Goal: Use online tool/utility: Utilize a website feature to perform a specific function

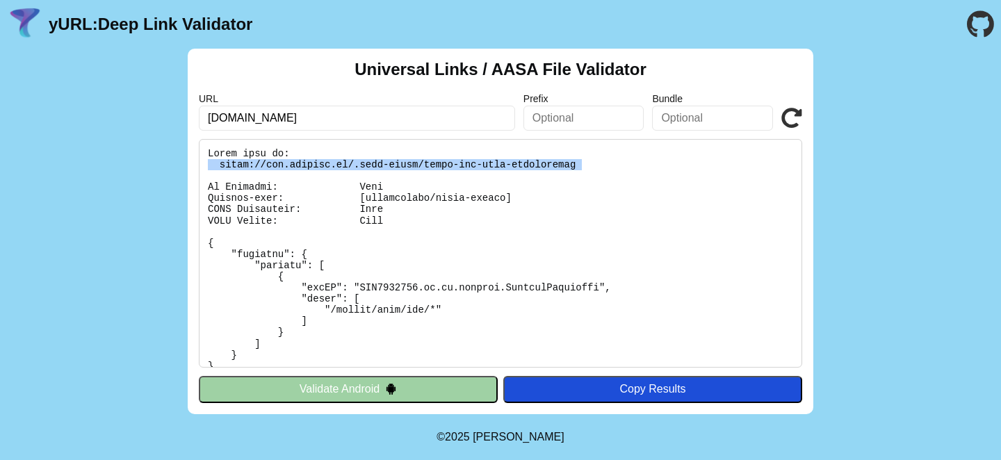
scroll to position [5, 0]
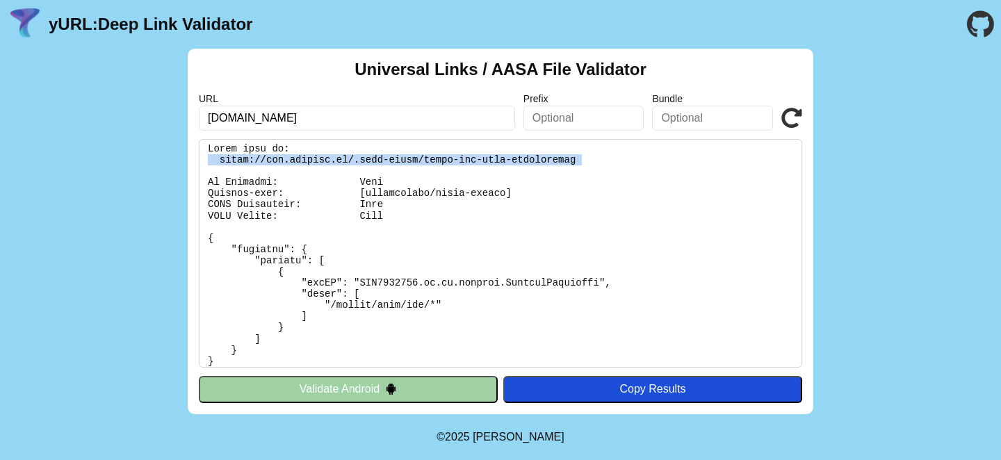
click at [349, 155] on pre at bounding box center [501, 253] width 604 height 229
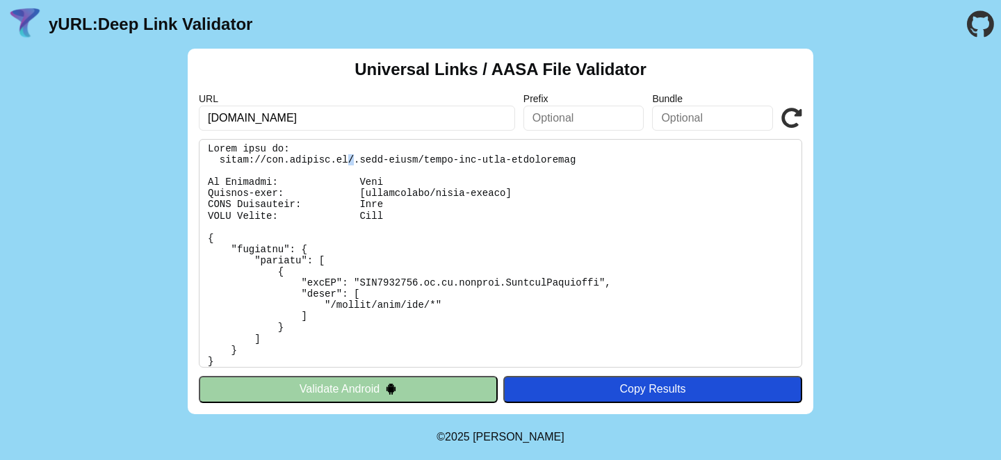
click at [349, 155] on pre at bounding box center [501, 253] width 604 height 229
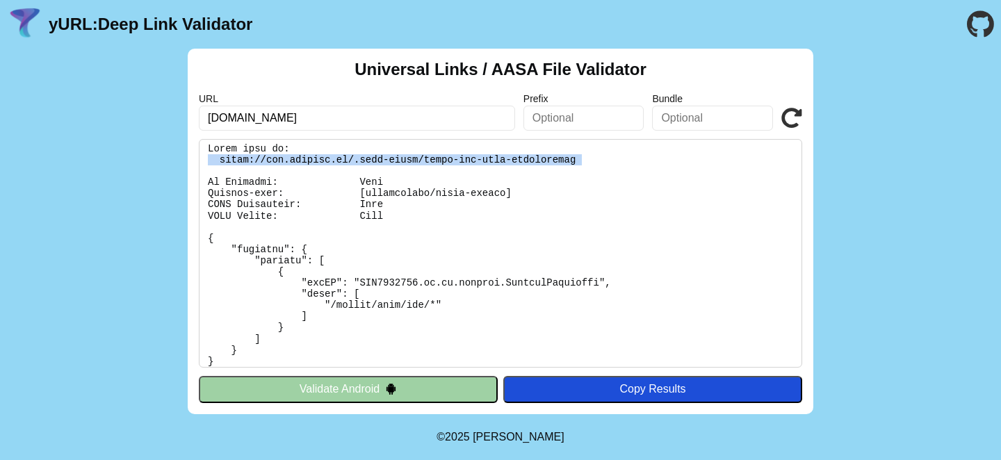
click at [349, 155] on pre at bounding box center [501, 253] width 604 height 229
click at [324, 389] on button "Validate Android" at bounding box center [348, 389] width 299 height 26
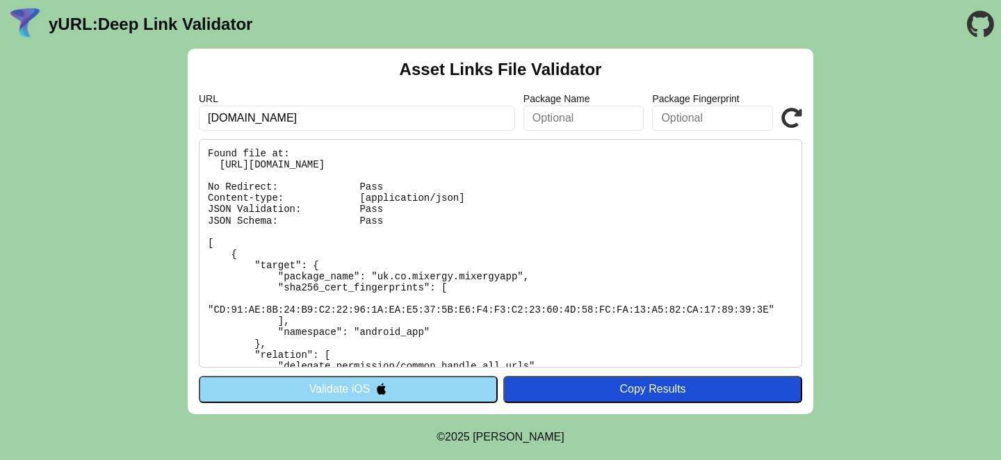
click at [371, 163] on pre "Found file at: [URL][DOMAIN_NAME] No Redirect: Pass Content-type: [application/…" at bounding box center [501, 253] width 604 height 229
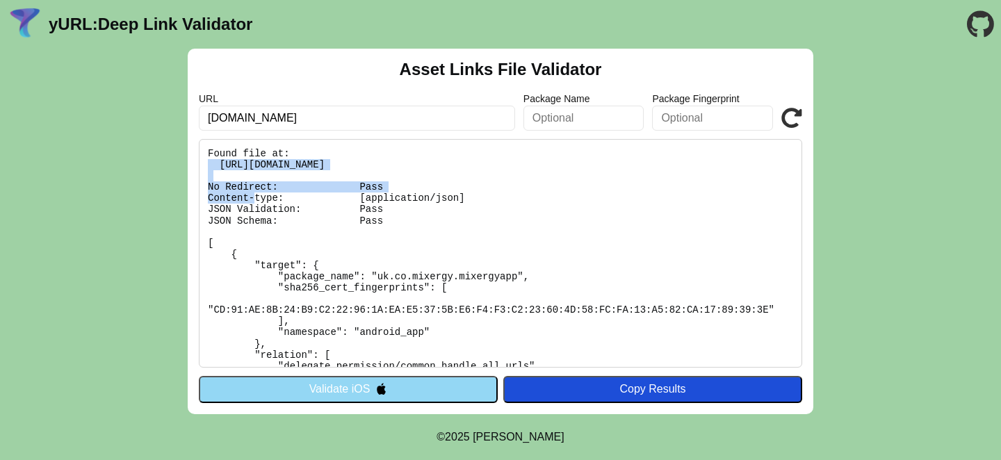
click at [371, 163] on pre "Found file at: [URL][DOMAIN_NAME] No Redirect: Pass Content-type: [application/…" at bounding box center [501, 253] width 604 height 229
copy pre "[URL][DOMAIN_NAME]"
click at [374, 162] on pre "Found file at: [URL][DOMAIN_NAME] No Redirect: Pass Content-type: [application/…" at bounding box center [501, 253] width 604 height 229
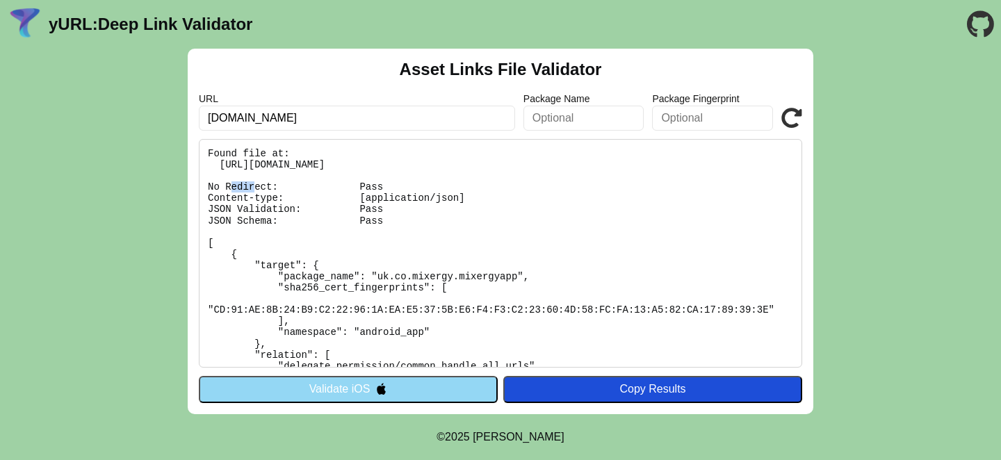
click at [374, 162] on pre "Found file at: [URL][DOMAIN_NAME] No Redirect: Pass Content-type: [application/…" at bounding box center [501, 253] width 604 height 229
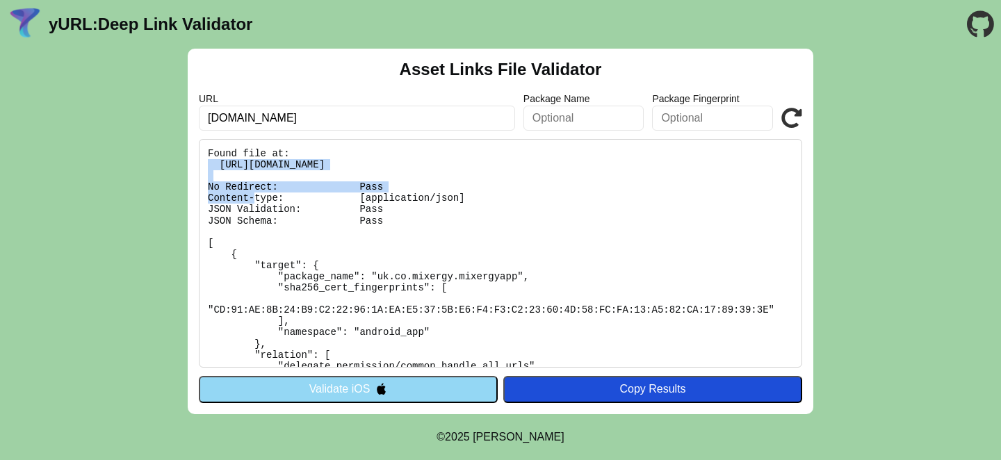
click at [374, 162] on pre "Found file at: [URL][DOMAIN_NAME] No Redirect: Pass Content-type: [application/…" at bounding box center [501, 253] width 604 height 229
click at [373, 390] on button "Validate iOS" at bounding box center [348, 389] width 299 height 26
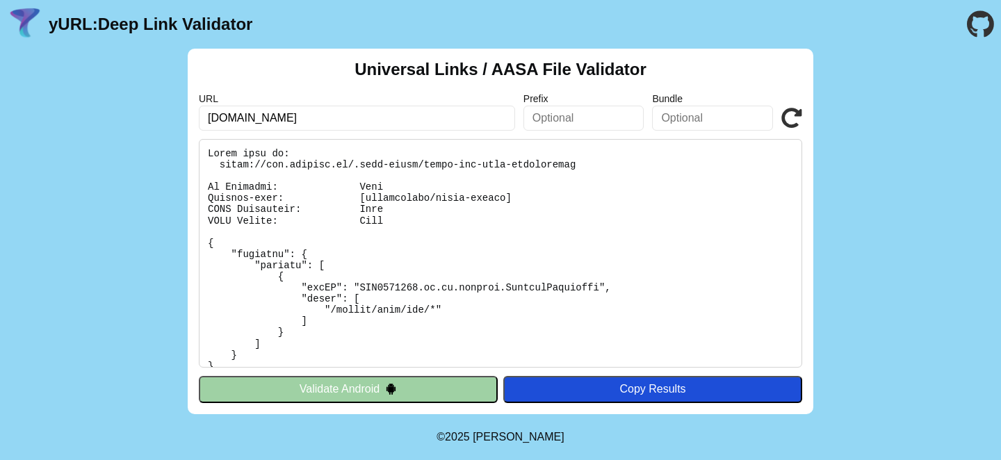
click at [573, 165] on pre at bounding box center [501, 253] width 604 height 229
drag, startPoint x: 563, startPoint y: 165, endPoint x: 425, endPoint y: 164, distance: 137.7
click at [425, 164] on pre at bounding box center [501, 253] width 604 height 229
copy pre "apple-app-site-association"
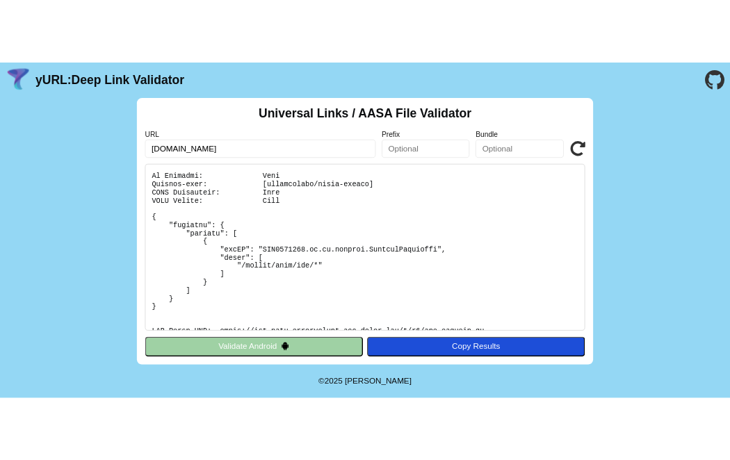
scroll to position [32, 0]
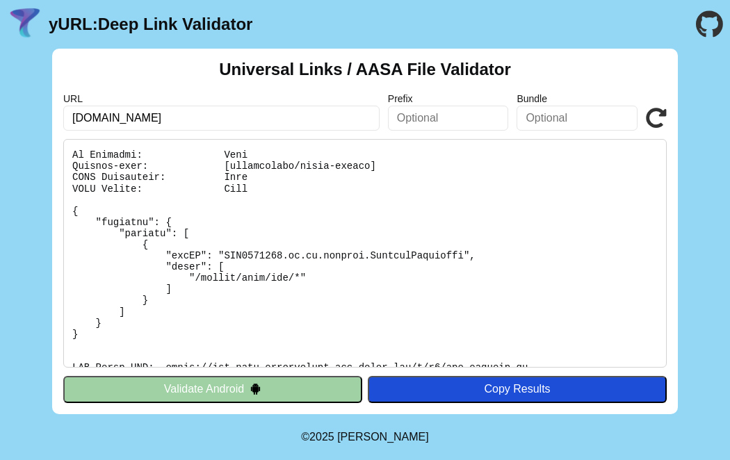
click at [211, 382] on button "Validate Android" at bounding box center [212, 389] width 299 height 26
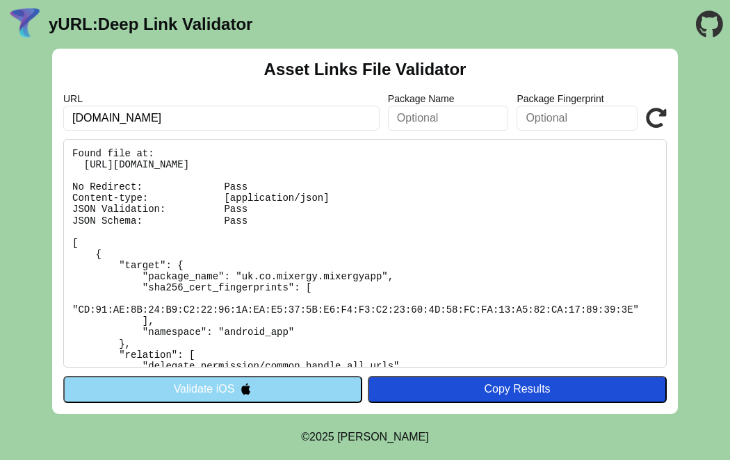
click at [208, 383] on button "Validate iOS" at bounding box center [212, 389] width 299 height 26
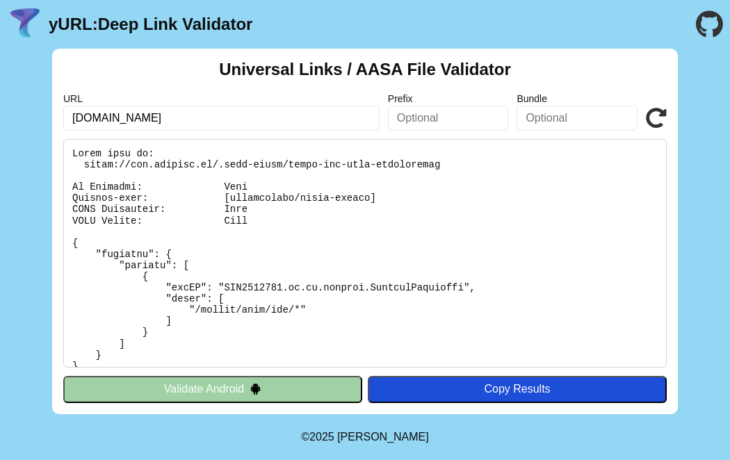
click at [204, 388] on button "Validate Android" at bounding box center [212, 389] width 299 height 26
